Goal: Task Accomplishment & Management: Manage account settings

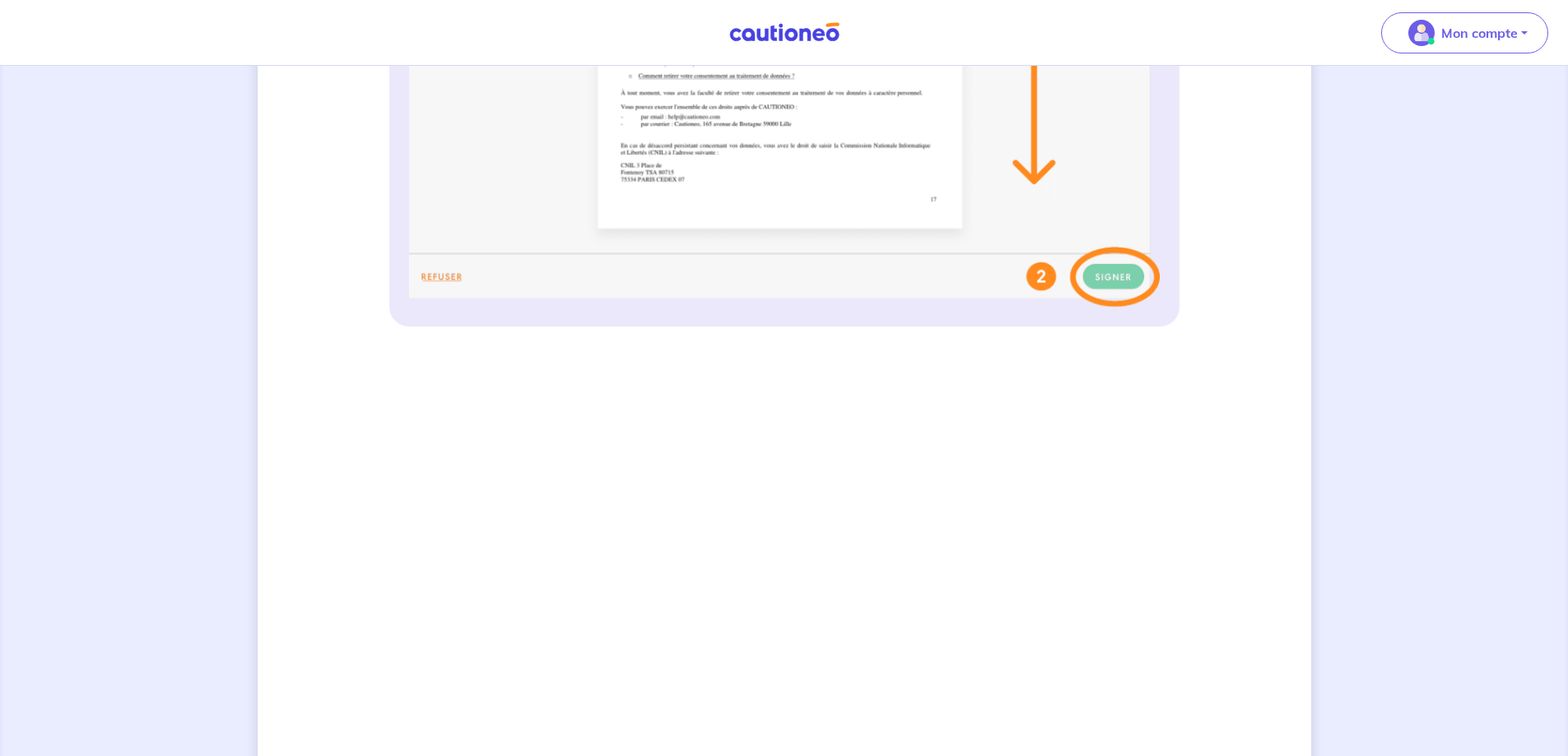
scroll to position [810, 0]
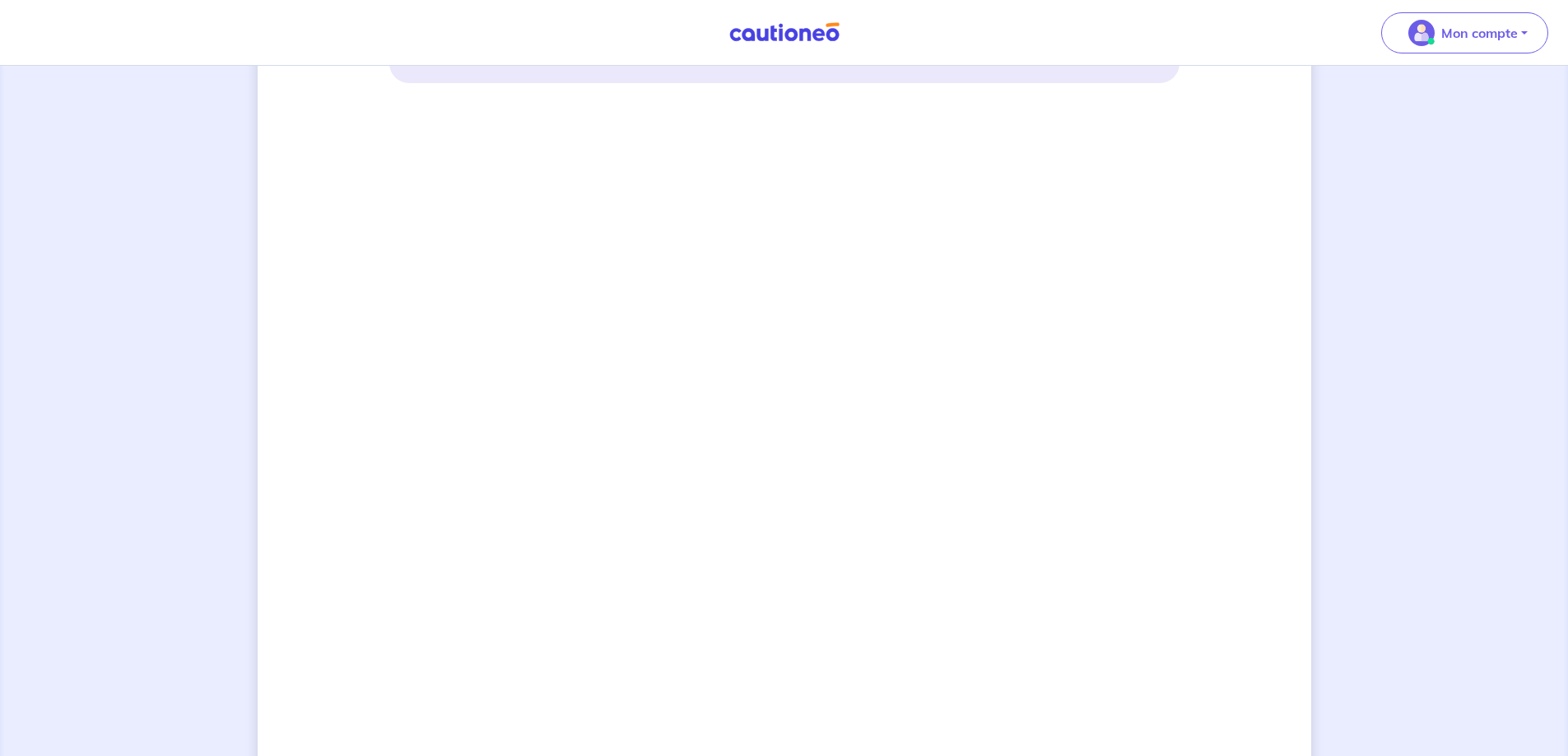
scroll to position [1139, 0]
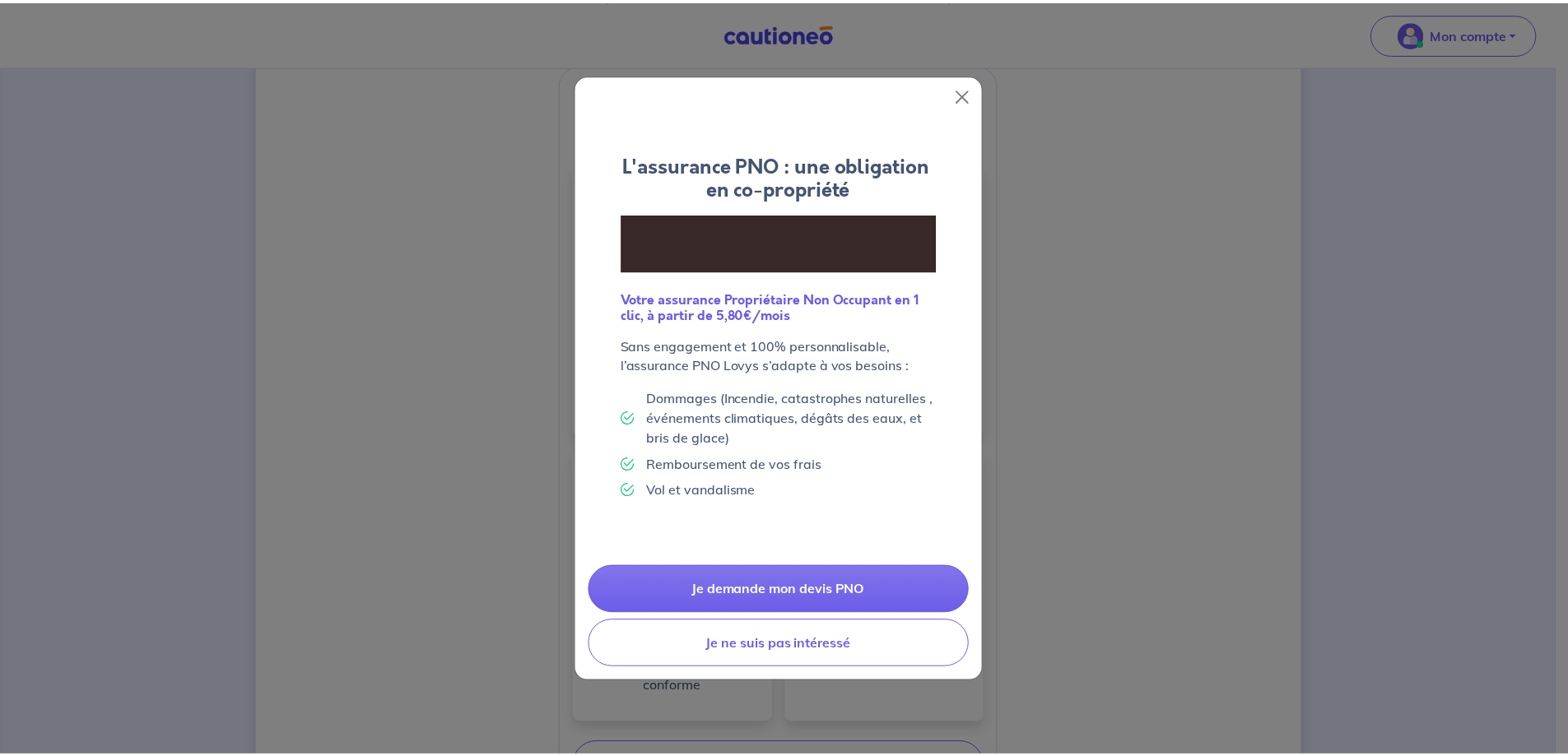
scroll to position [494, 0]
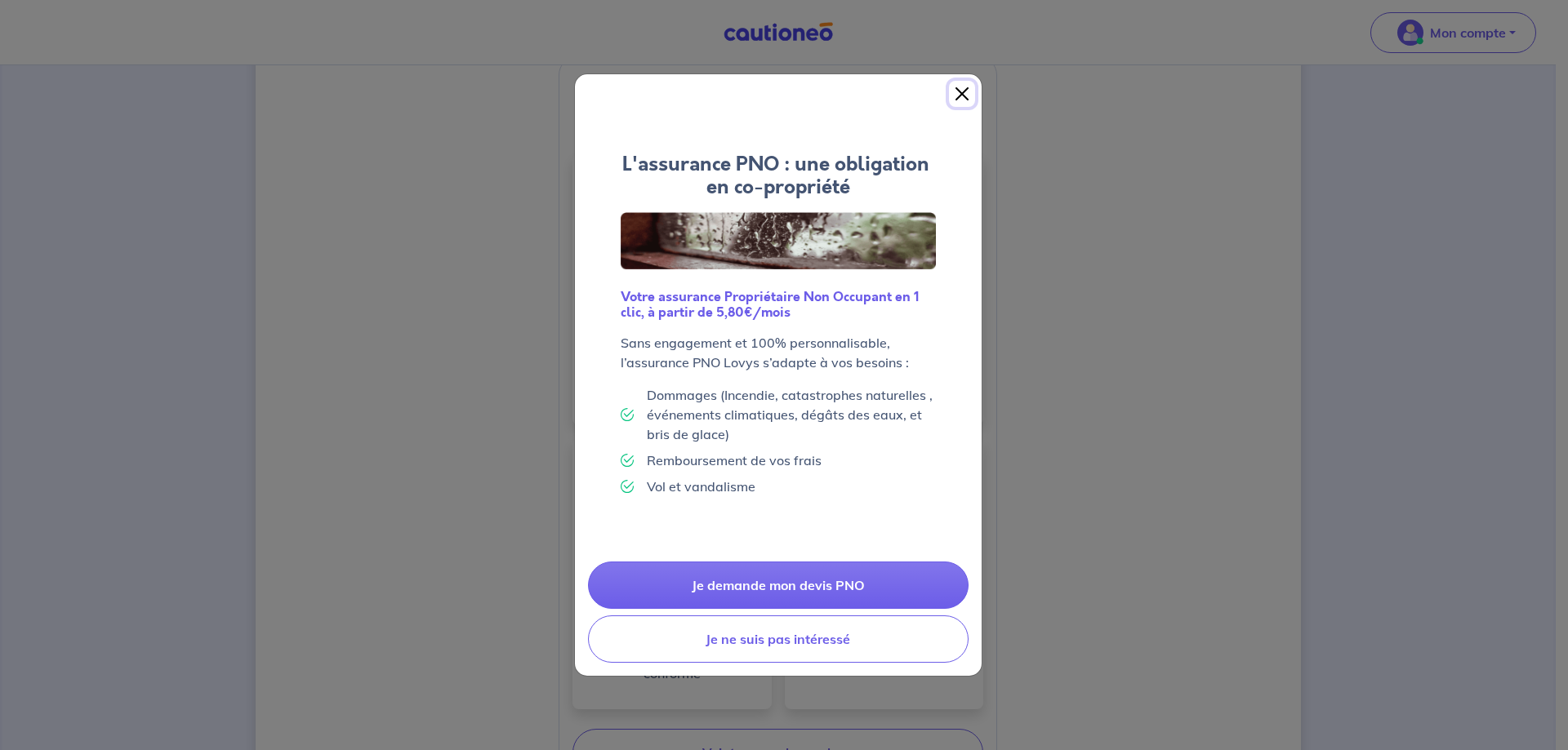
click at [959, 89] on button "Close" at bounding box center [961, 93] width 26 height 26
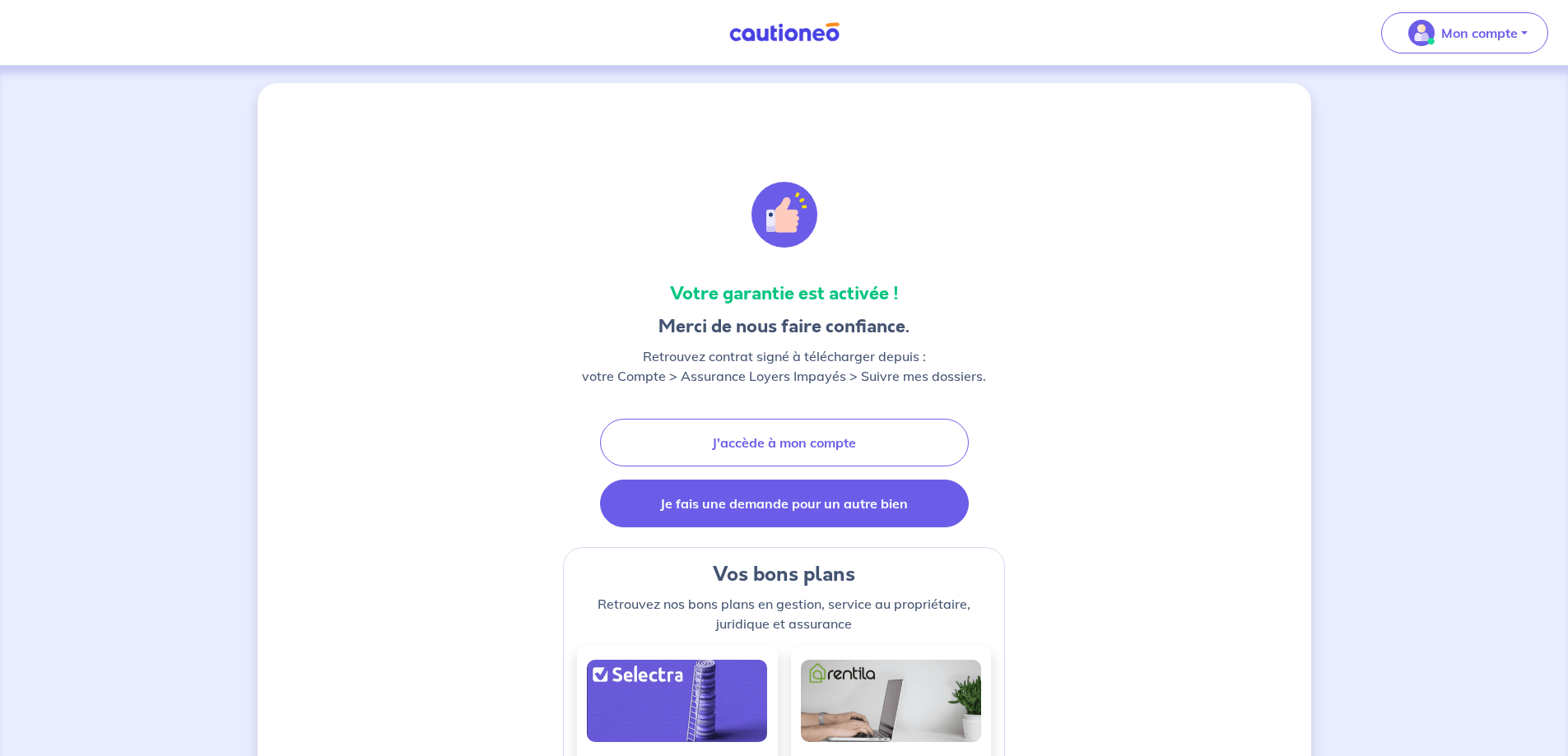
scroll to position [0, 0]
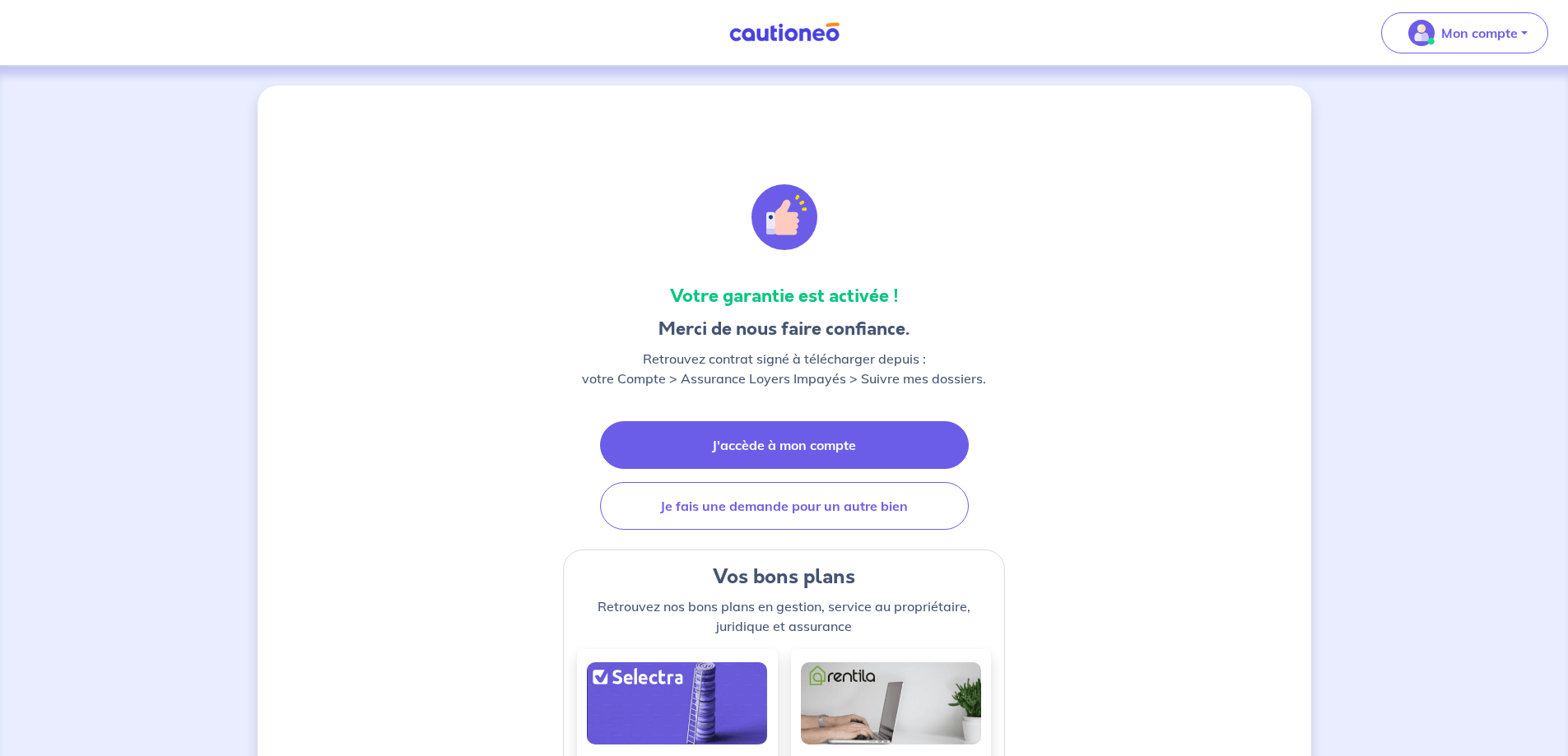
click at [824, 436] on link "J'accède à mon compte" at bounding box center [784, 445] width 369 height 47
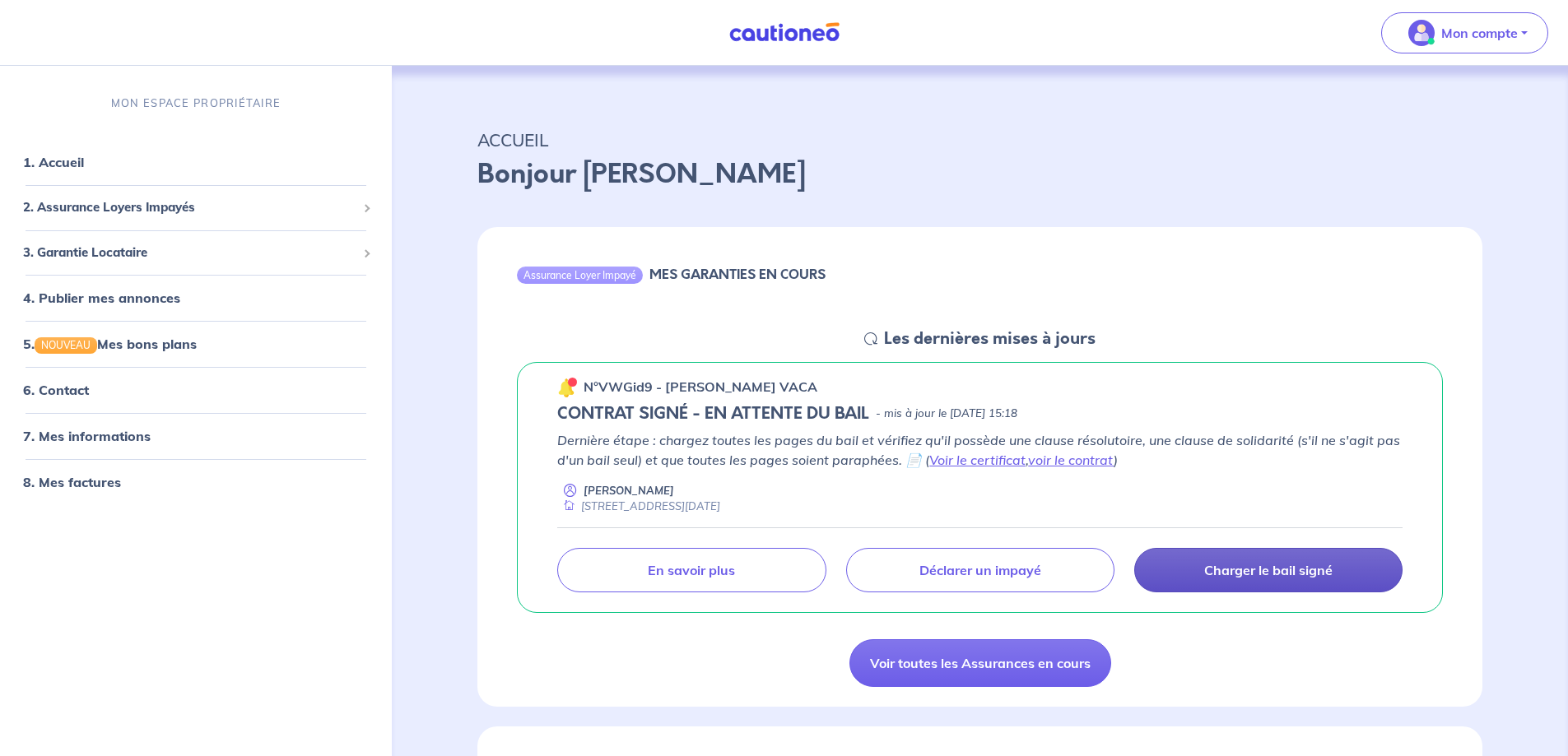
click at [1245, 575] on p "Charger le bail signé" at bounding box center [1268, 570] width 128 height 16
click at [1037, 461] on link "voir le contrat" at bounding box center [1070, 459] width 86 height 16
